Goal: Information Seeking & Learning: Find specific fact

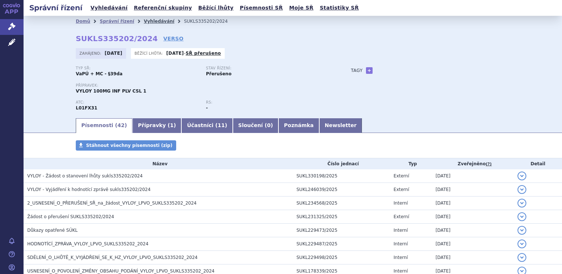
click at [153, 20] on link "Vyhledávání" at bounding box center [159, 21] width 31 height 5
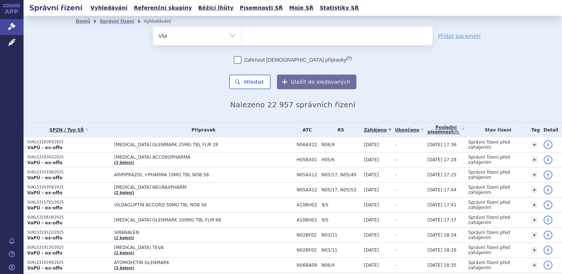
click at [266, 37] on ul at bounding box center [336, 34] width 191 height 15
click at [241, 37] on select at bounding box center [241, 35] width 0 height 18
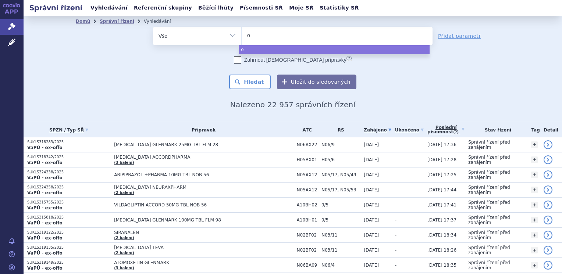
type input "op"
type input "opd"
type input "opdi"
type input "opdiv"
type input "opdivi"
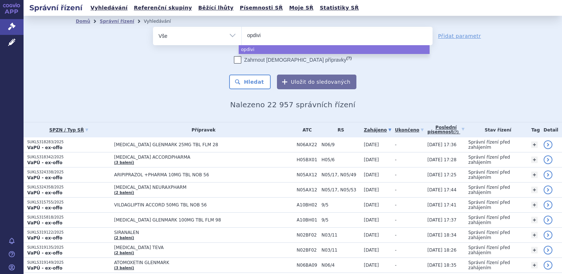
select select "opdivi"
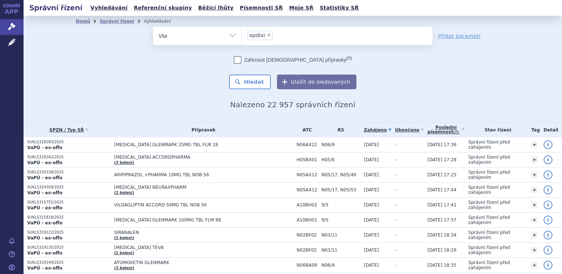
click at [266, 35] on span "×" at bounding box center [268, 35] width 4 height 4
click at [241, 35] on select "opdivi" at bounding box center [241, 35] width 0 height 18
select select
type input "é"
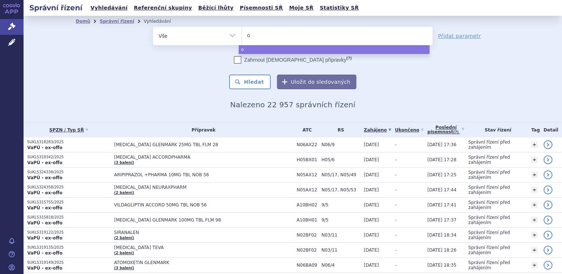
type input "op"
type input "opd"
type input "opdi"
type input "opdiv"
type input "[MEDICAL_DATA]"
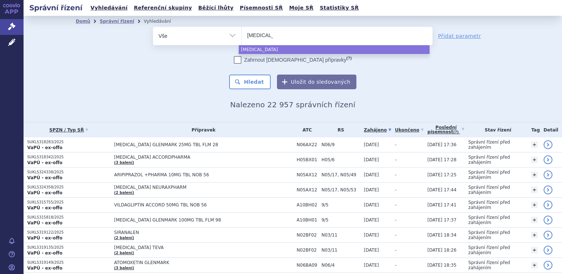
select select "opdivo"
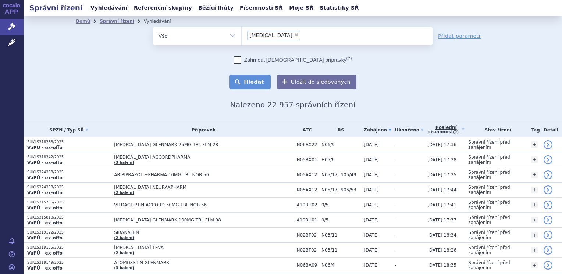
click at [254, 82] on button "Hledat" at bounding box center [250, 82] width 42 height 15
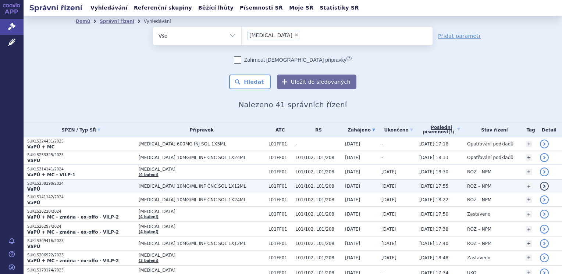
click at [60, 185] on p "SUKLS238298/2024" at bounding box center [81, 183] width 108 height 5
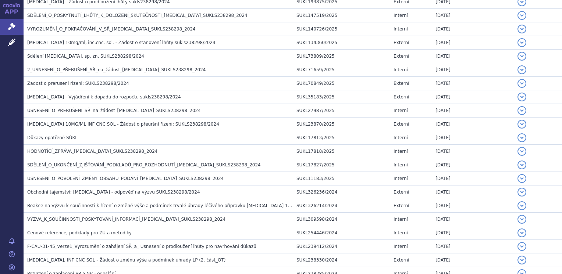
scroll to position [521, 0]
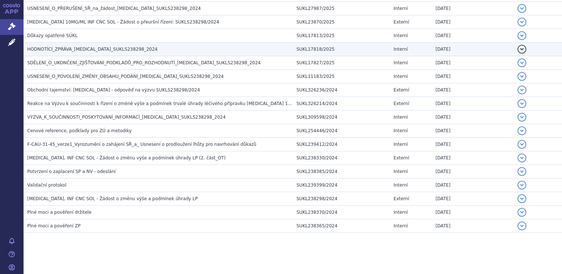
click at [109, 47] on span "HODNOTÍCÍ_ZPRÁVA_[MEDICAL_DATA]_SUKLS238298_2024" at bounding box center [92, 49] width 130 height 5
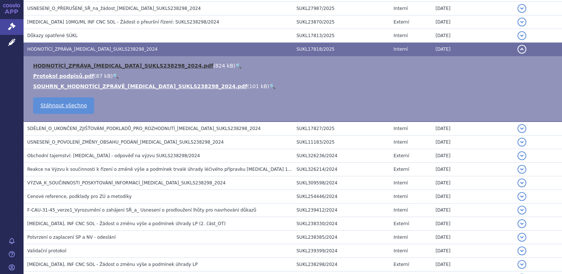
click at [109, 63] on link "HODNOTÍCÍ_ZPRÁVA_OPDIVO_SUKLS238298_2024.pdf" at bounding box center [123, 66] width 180 height 6
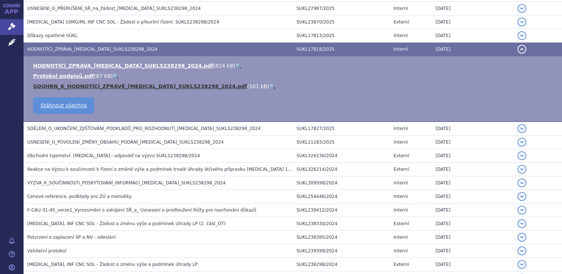
click at [109, 83] on link "SOUHRN_K_HODNOTÍCÍ_ZPRÁVĚ_OPDIVO_SUKLS238298_2024.pdf" at bounding box center [140, 86] width 214 height 6
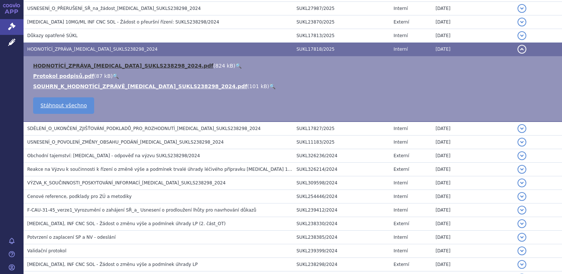
click at [107, 66] on link "HODNOTÍCÍ_ZPRÁVA_OPDIVO_SUKLS238298_2024.pdf" at bounding box center [123, 66] width 180 height 6
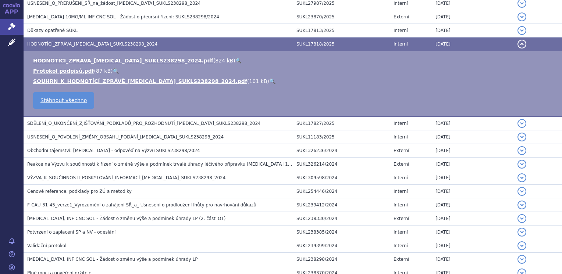
scroll to position [587, 0]
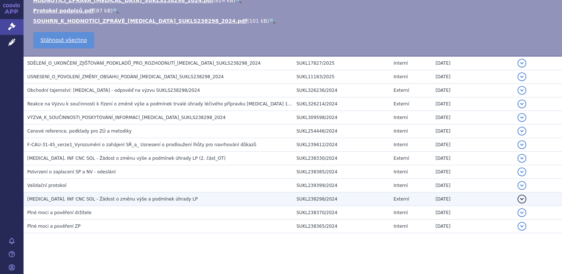
click at [175, 196] on h3 "OPDIVO, INF CNC SOL - Žádost o změnu výše a podmínek úhrady LP" at bounding box center [159, 199] width 265 height 7
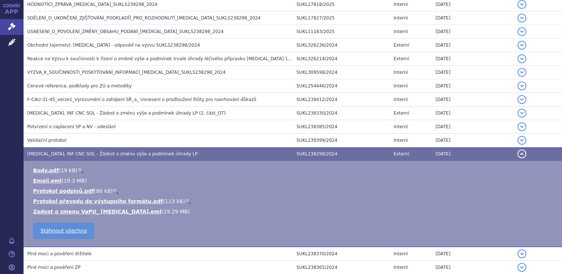
scroll to position [553, 0]
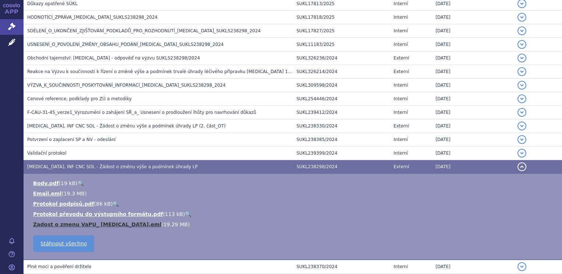
click at [101, 222] on link "Zadost o zmenu VaPU_ Opdivo.eml" at bounding box center [97, 225] width 128 height 6
click at [107, 222] on link "Zadost o zmenu VaPU_ Opdivo.eml" at bounding box center [97, 225] width 128 height 6
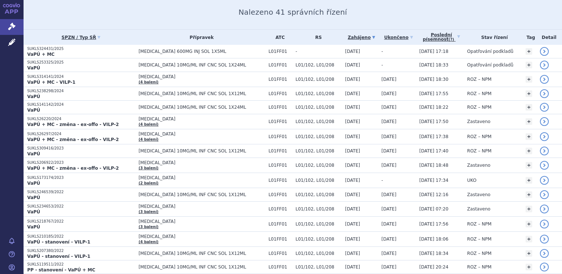
scroll to position [94, 0]
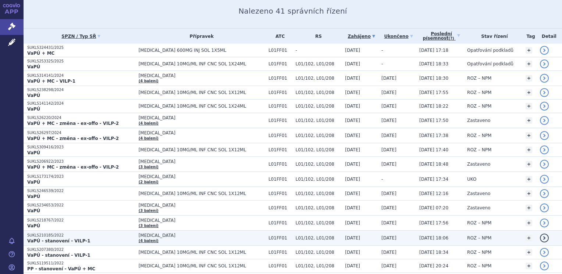
click at [74, 239] on strong "VaPÚ - stanovení - VILP-1" at bounding box center [58, 241] width 63 height 5
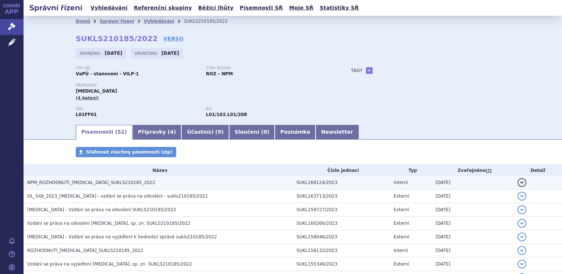
click at [86, 184] on span "NPM_ROZHODNUTÍ_OPDIVO_SUKLS210185_2022" at bounding box center [91, 182] width 128 height 5
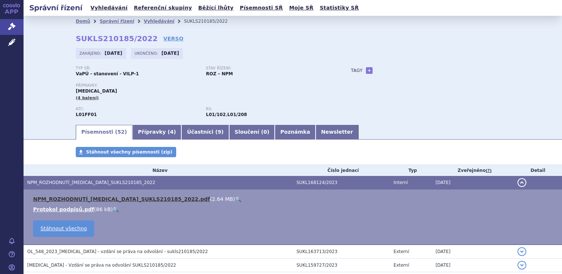
click at [89, 201] on link "NPM_ROZHODNUTÍ_OPDIVO_SUKLS210185_2022.pdf" at bounding box center [121, 199] width 177 height 6
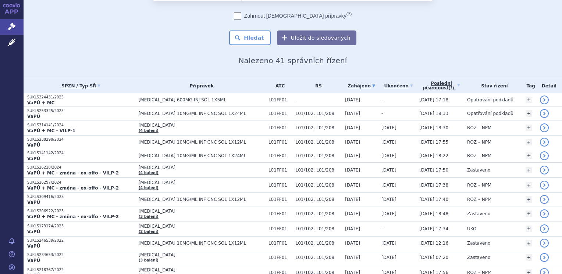
scroll to position [59, 0]
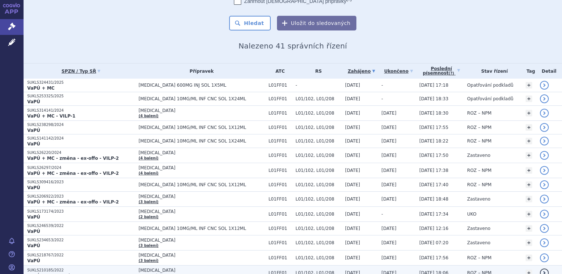
click at [87, 270] on p "SUKLS210185/2022" at bounding box center [81, 270] width 108 height 5
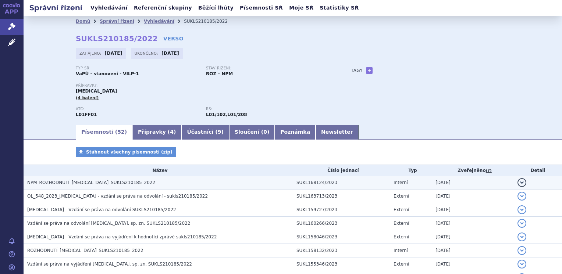
click at [114, 184] on span "NPM_ROZHODNUTÍ_OPDIVO_SUKLS210185_2022" at bounding box center [91, 182] width 128 height 5
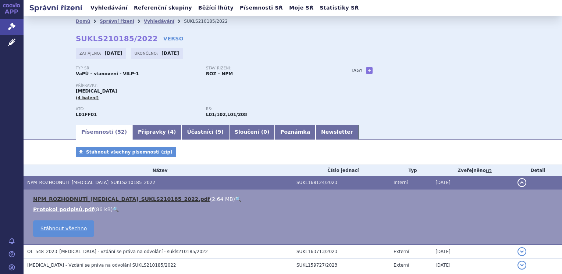
click at [115, 201] on link "NPM_ROZHODNUTÍ_OPDIVO_SUKLS210185_2022.pdf" at bounding box center [121, 199] width 177 height 6
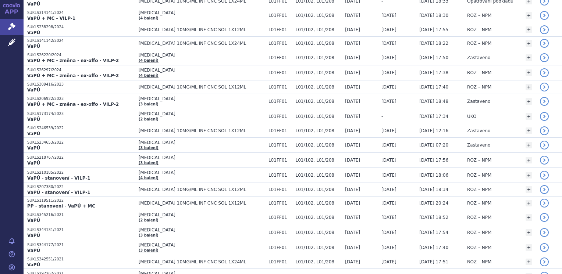
scroll to position [157, 0]
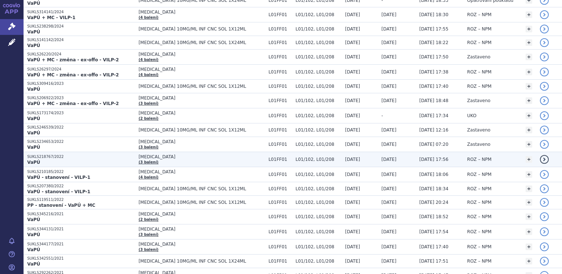
click at [349, 158] on span "[DATE]" at bounding box center [352, 159] width 15 height 5
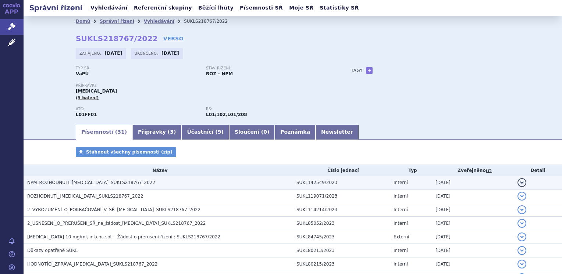
click at [122, 184] on span "NPM_ROZHODNUTÍ_[MEDICAL_DATA]_SUKLS218767_2022" at bounding box center [91, 182] width 128 height 5
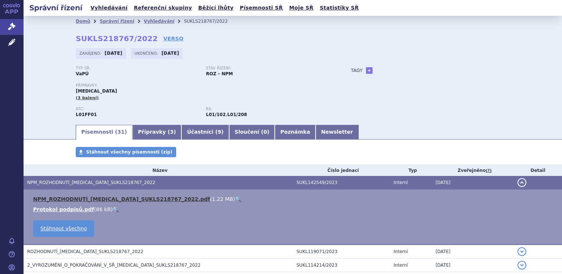
click at [125, 201] on link "NPM_ROZHODNUTÍ_[MEDICAL_DATA]_SUKLS218767_2022.pdf" at bounding box center [121, 199] width 177 height 6
